Goal: Navigation & Orientation: Find specific page/section

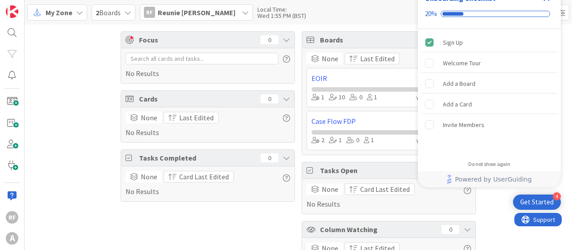
click at [110, 9] on span "2 Boards" at bounding box center [108, 12] width 25 height 11
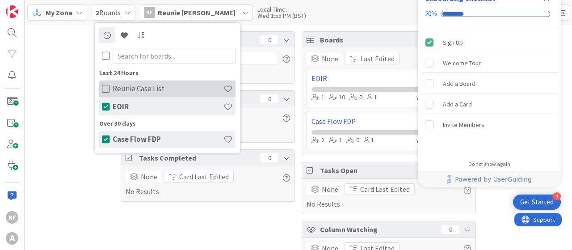
click at [104, 86] on icon at bounding box center [106, 88] width 8 height 9
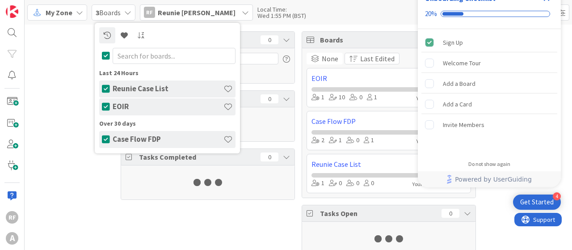
click at [64, 85] on div "Focus 0 No Results Cards 0 Tasks Completed 0 Boards 3 None Last Edited EOIR 1 1…" at bounding box center [298, 173] width 547 height 296
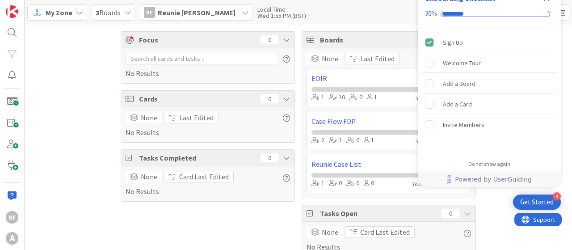
click at [72, 11] on div "My Zone" at bounding box center [57, 12] width 60 height 16
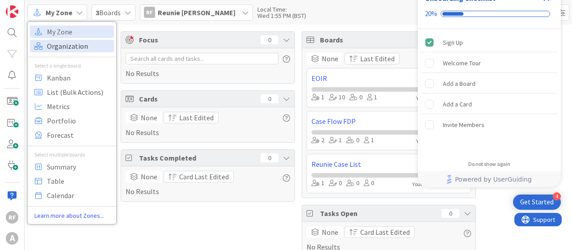
click at [63, 50] on span "Organization" at bounding box center [79, 45] width 64 height 13
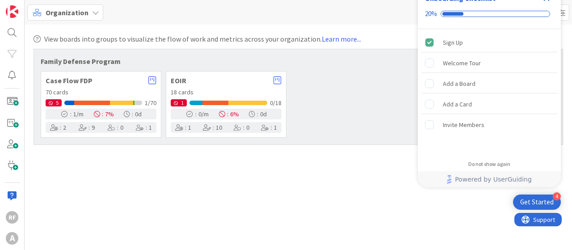
click at [67, 79] on span "Case Flow FDP" at bounding box center [95, 80] width 98 height 7
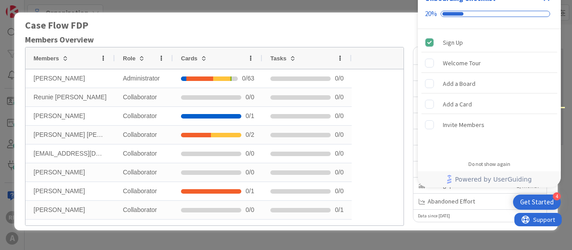
click at [549, 6] on div "Onboarding Checklist 20%" at bounding box center [489, 6] width 143 height 45
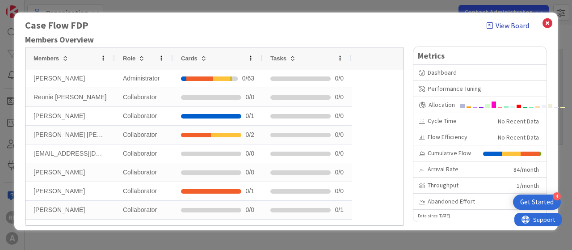
click at [504, 25] on link "View Board" at bounding box center [508, 25] width 42 height 11
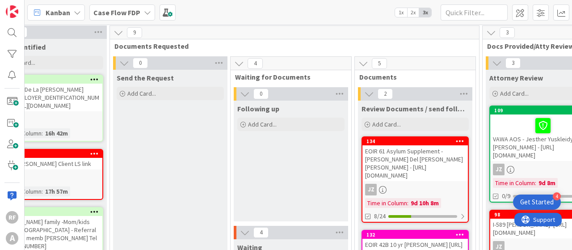
scroll to position [32, 0]
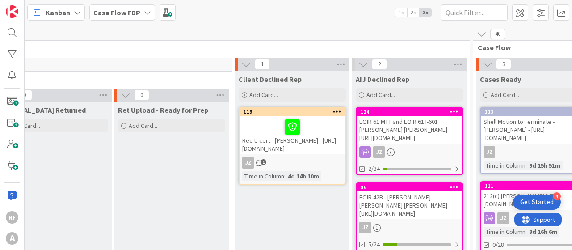
scroll to position [0, 1002]
